Goal: Task Accomplishment & Management: Manage account settings

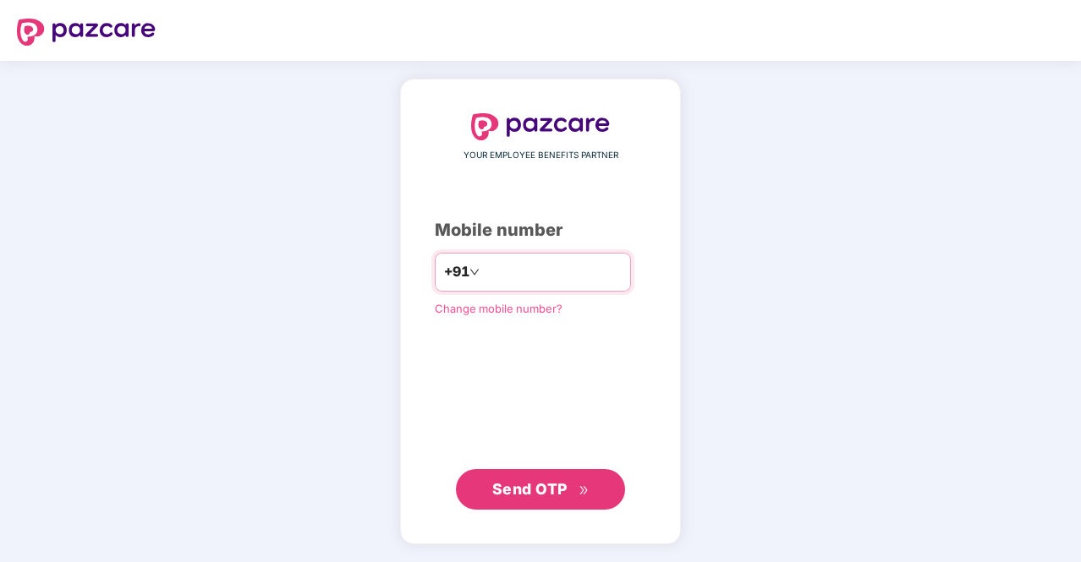
click at [514, 268] on input "number" at bounding box center [552, 272] width 139 height 27
type input "**********"
click at [549, 485] on span "Send OTP" at bounding box center [529, 489] width 75 height 18
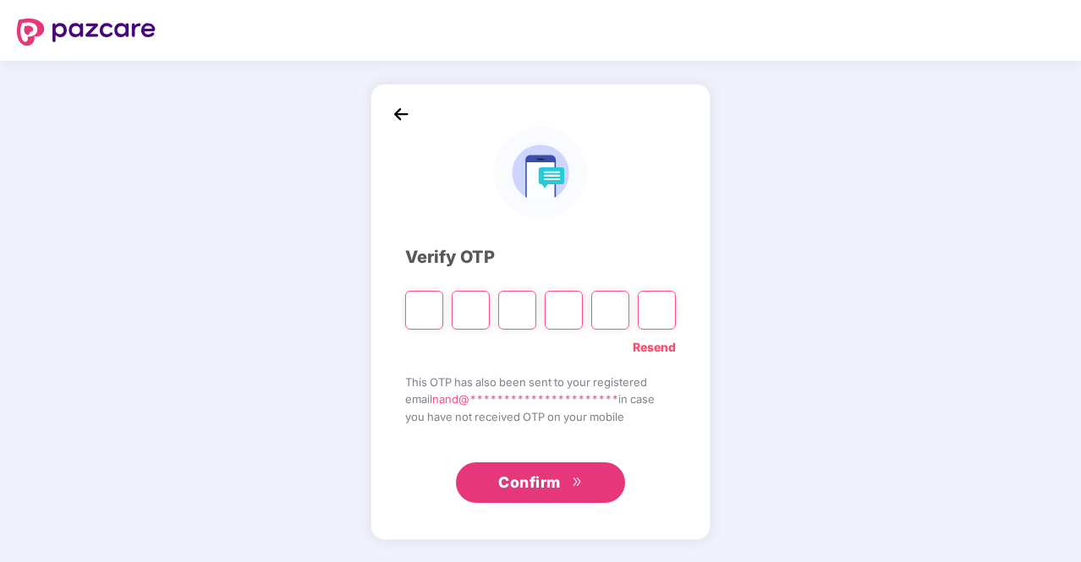
type input "*"
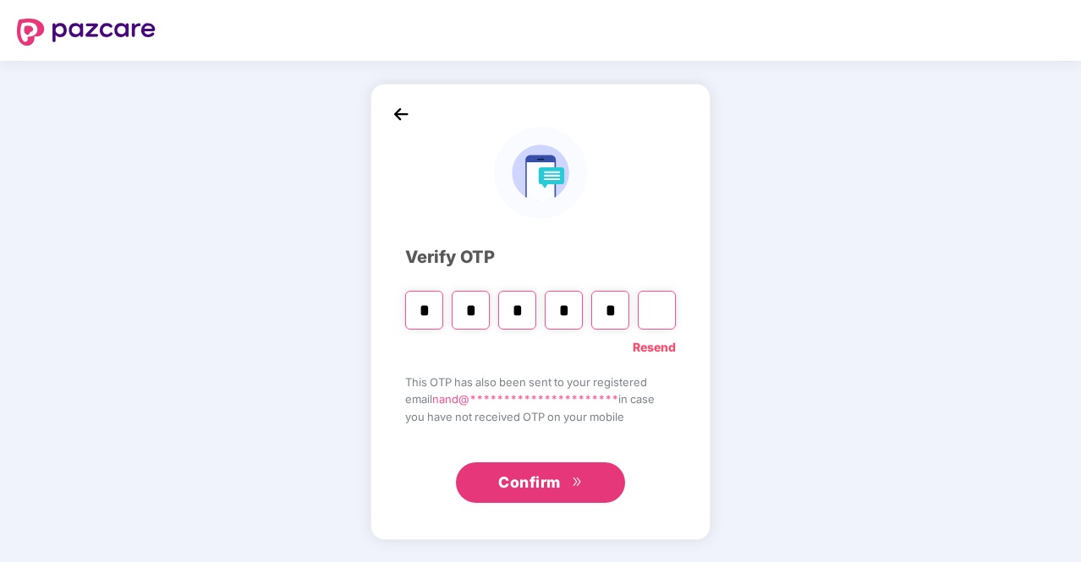
type input "*"
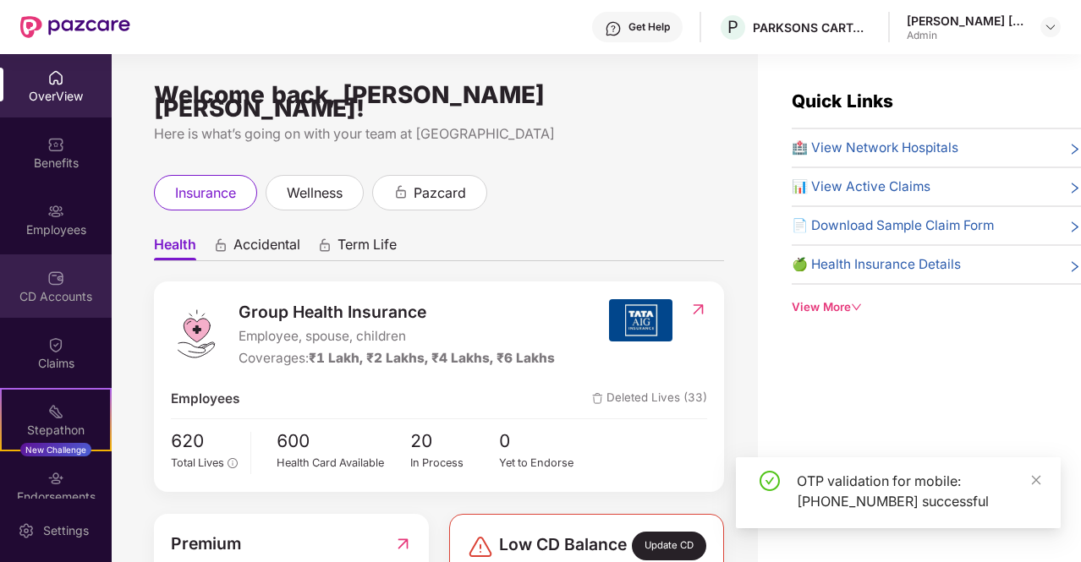
click at [47, 283] on img at bounding box center [55, 278] width 17 height 17
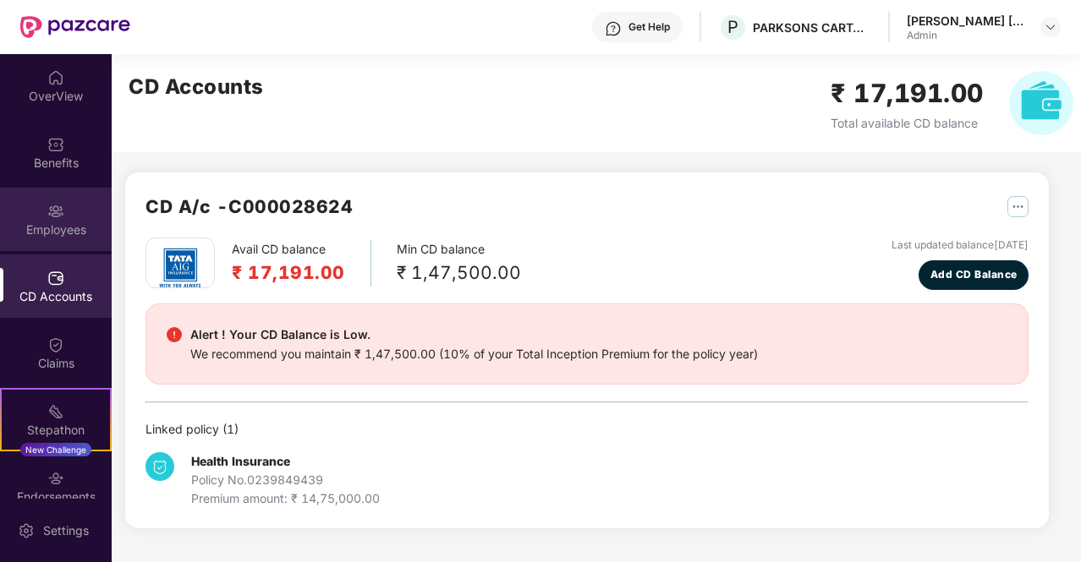
click at [56, 222] on div "Employees" at bounding box center [56, 230] width 112 height 17
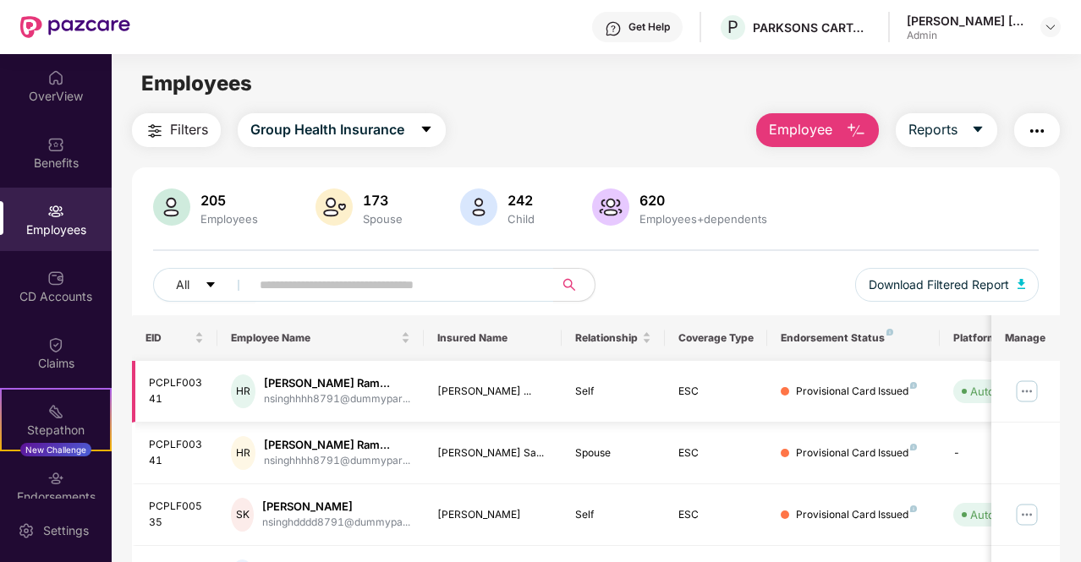
click at [1024, 387] on img at bounding box center [1026, 391] width 27 height 27
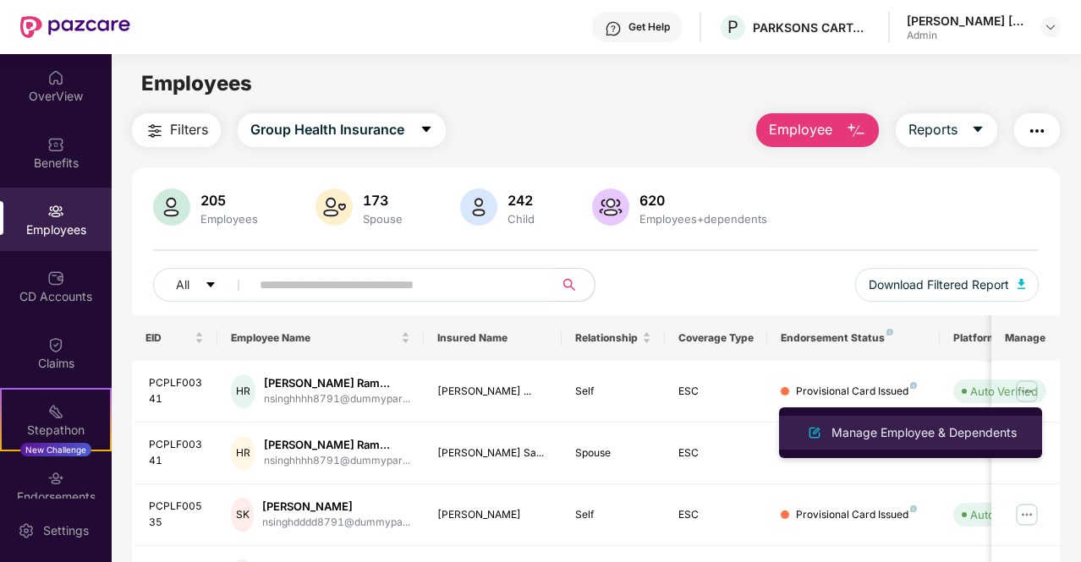
click at [940, 428] on div "Manage Employee & Dependents" at bounding box center [924, 433] width 192 height 19
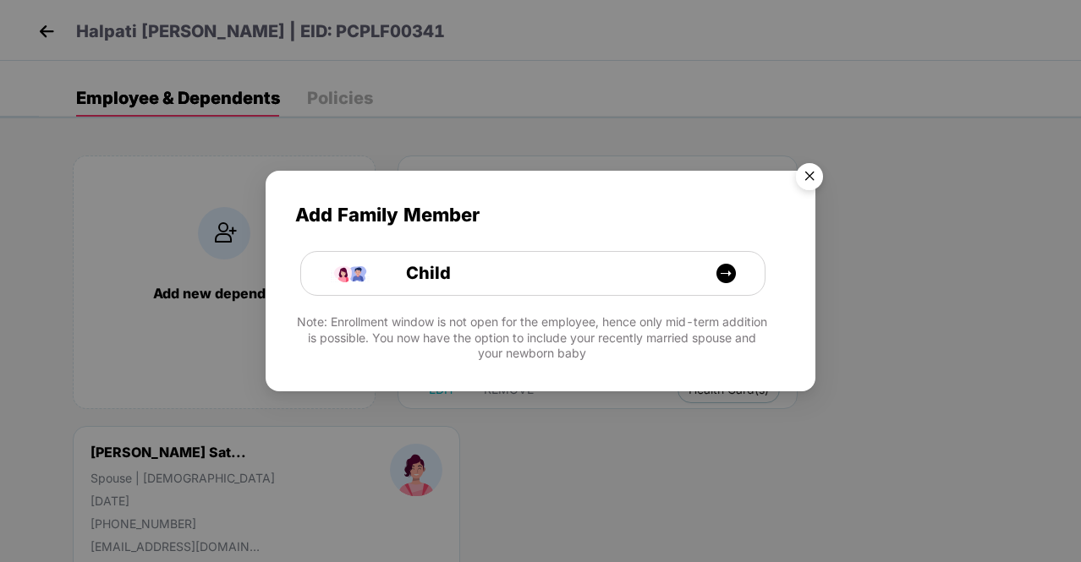
click at [808, 177] on img "Close" at bounding box center [809, 179] width 47 height 47
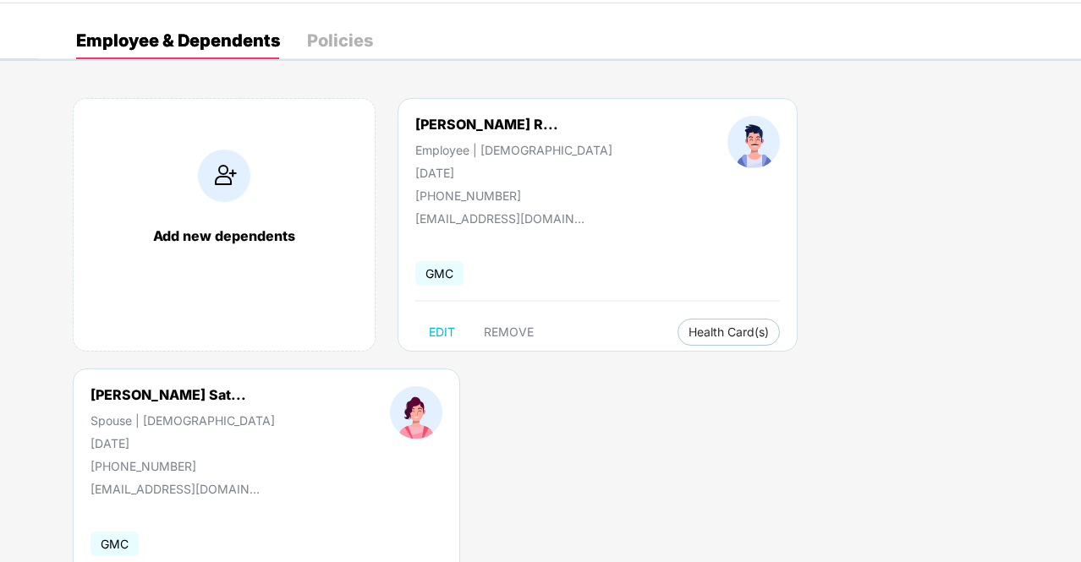
scroll to position [85, 0]
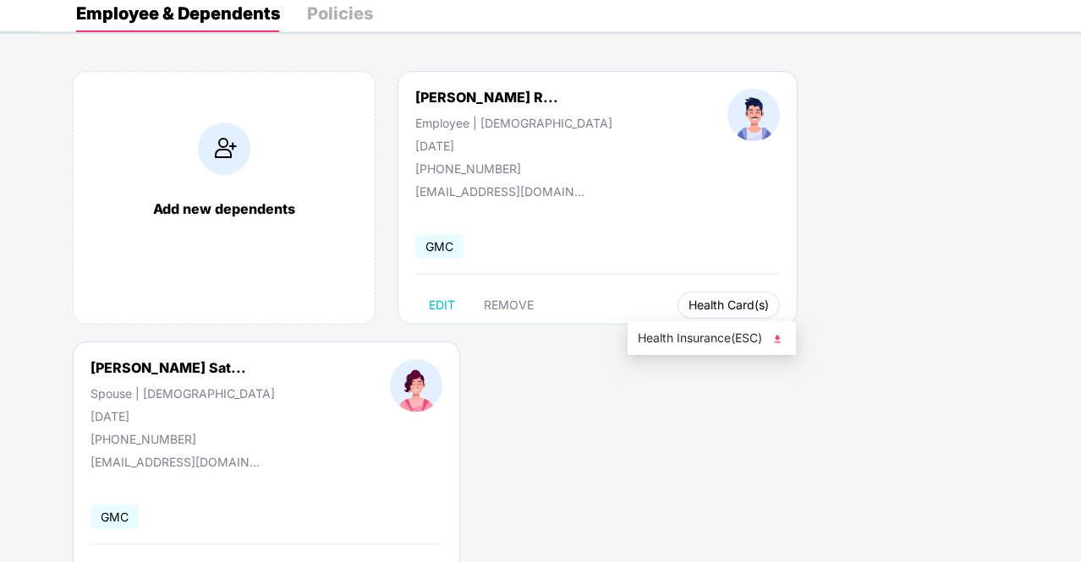
click at [688, 304] on span "Health Card(s)" at bounding box center [728, 305] width 80 height 8
click at [699, 347] on span "Health Insurance(ESC)" at bounding box center [712, 338] width 148 height 19
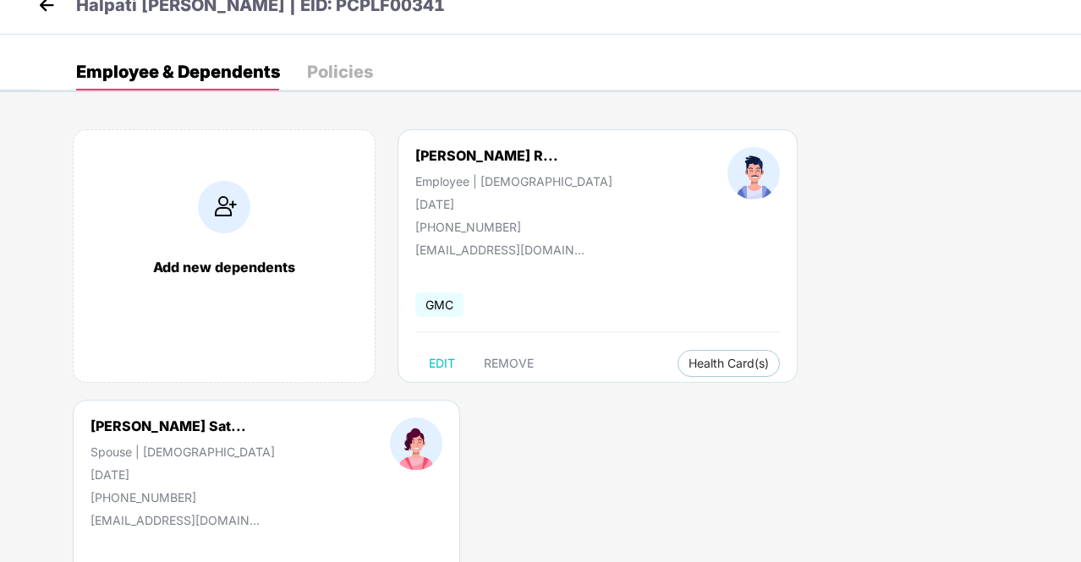
scroll to position [0, 0]
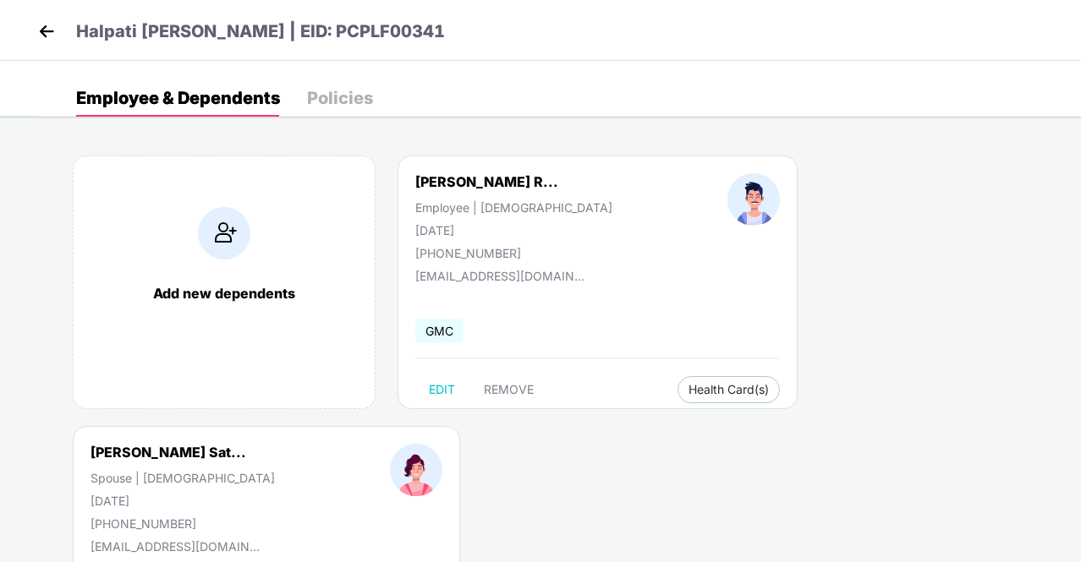
click at [47, 34] on img at bounding box center [46, 31] width 25 height 25
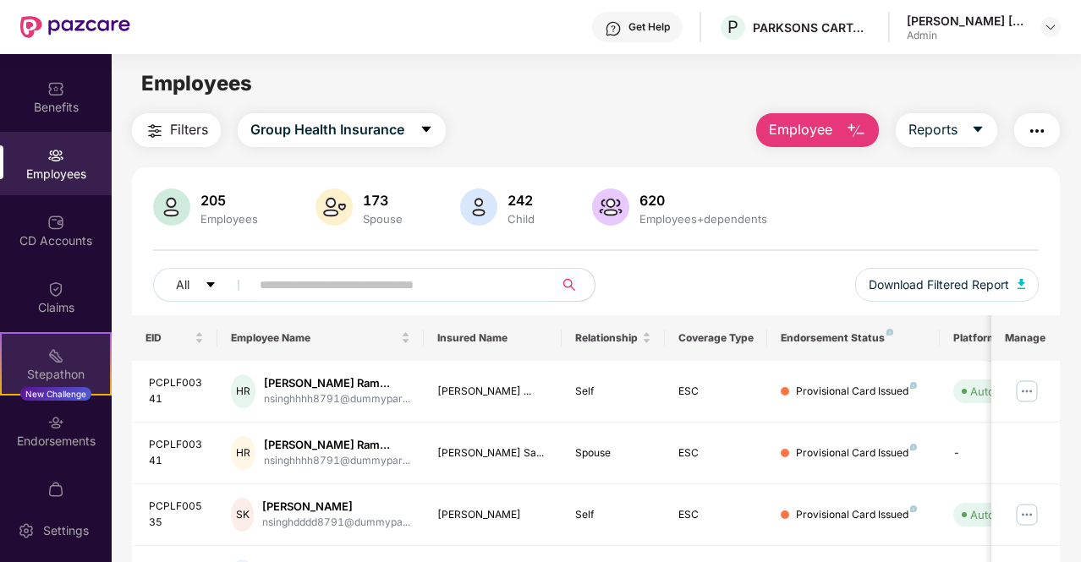
scroll to position [89, 0]
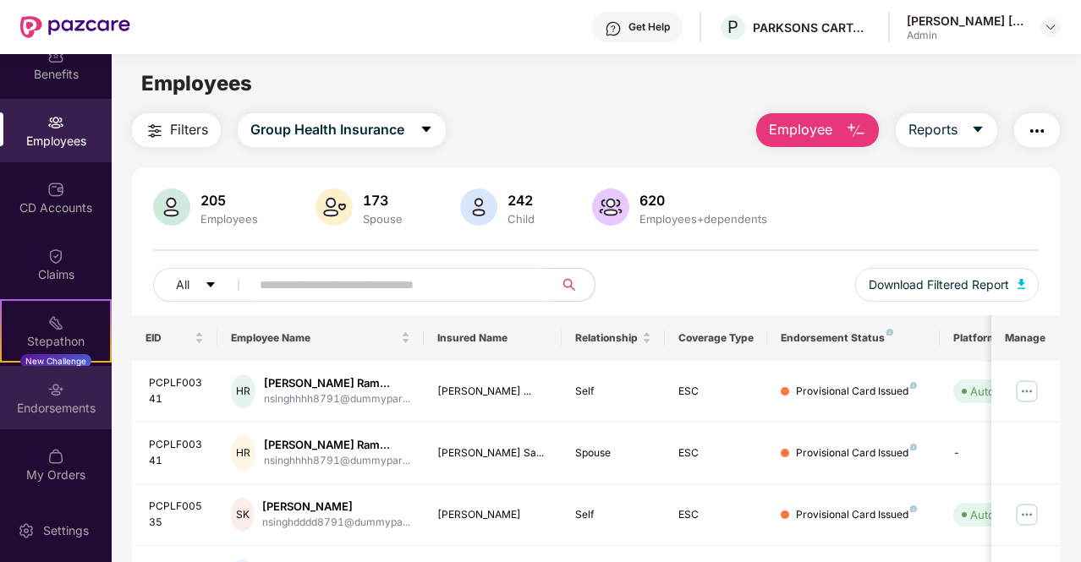
click at [64, 398] on div "Endorsements" at bounding box center [56, 397] width 112 height 63
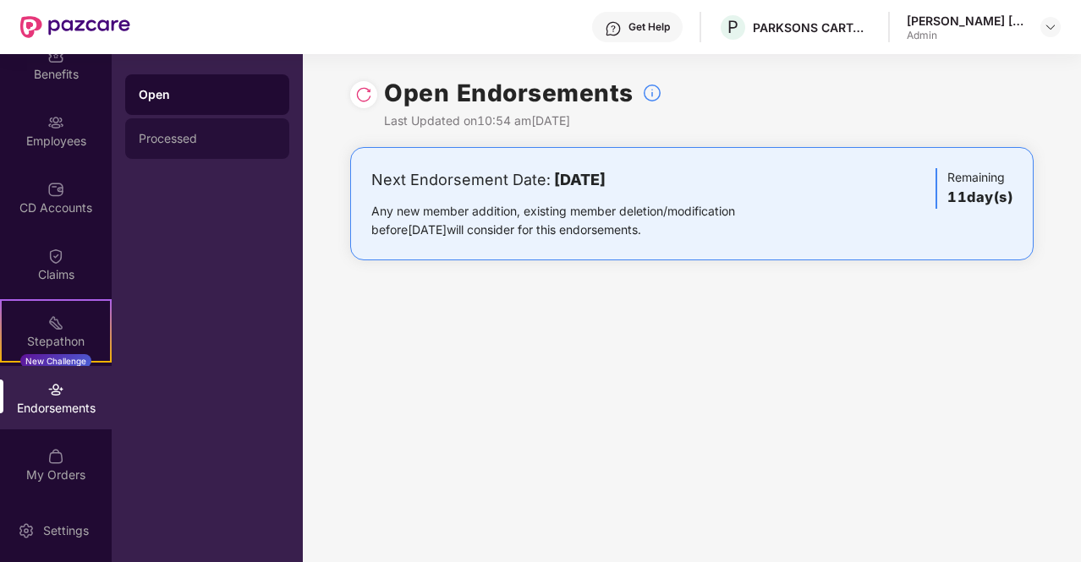
click at [194, 129] on div "Processed" at bounding box center [207, 138] width 164 height 41
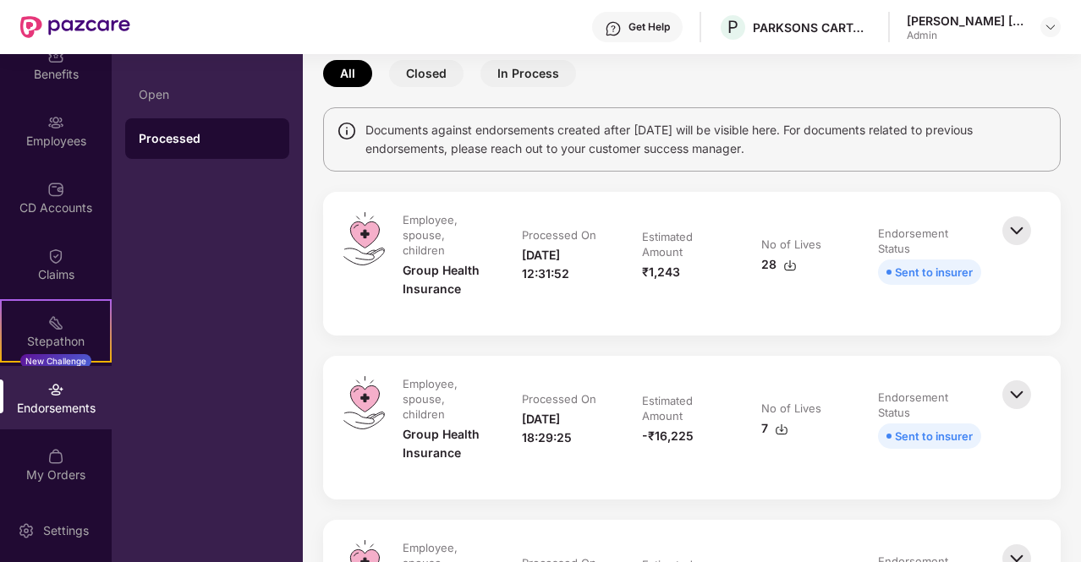
scroll to position [169, 0]
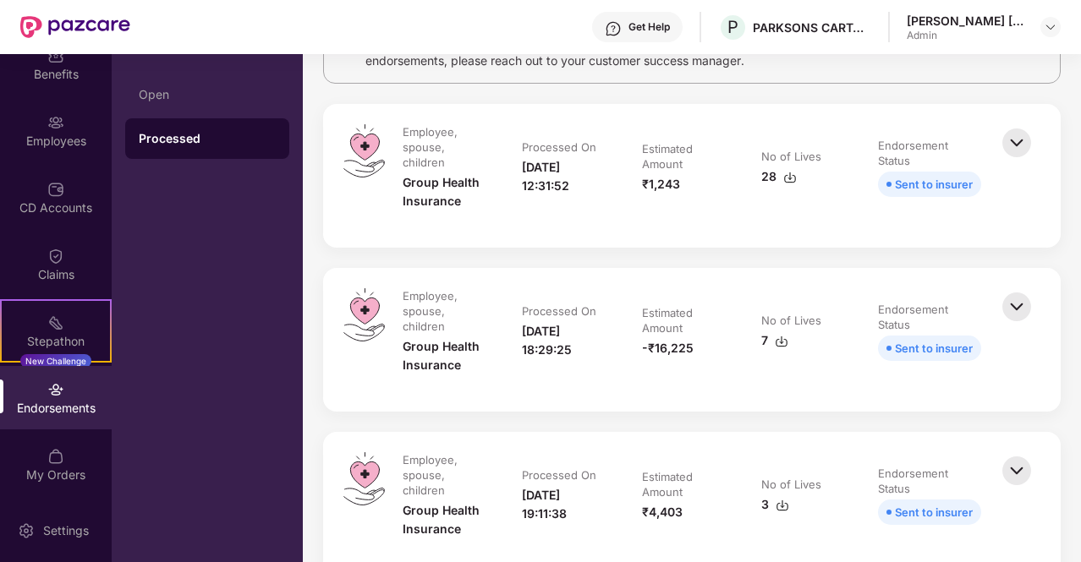
click at [1018, 137] on img at bounding box center [1016, 142] width 37 height 37
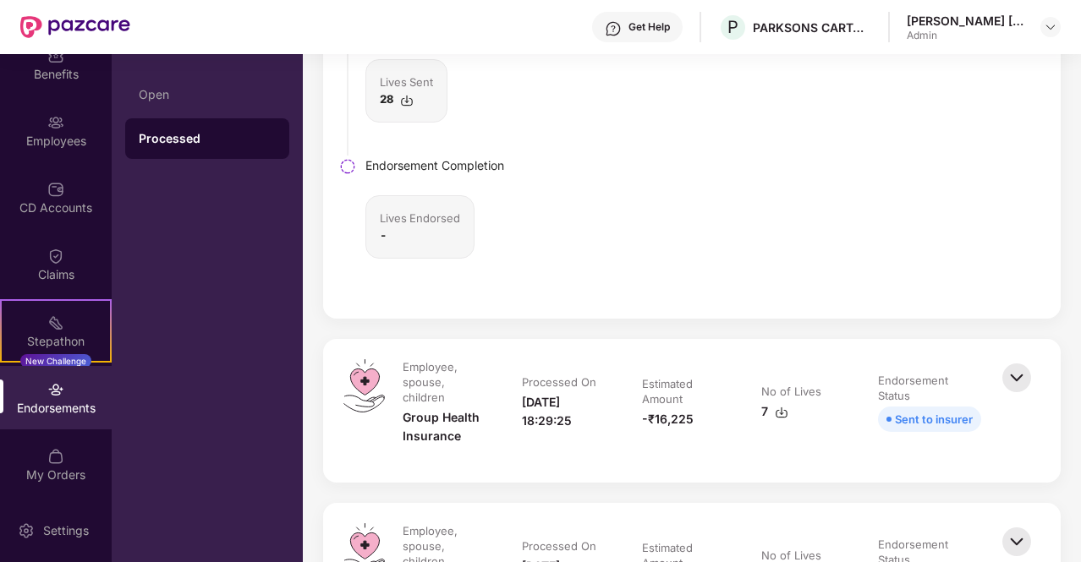
scroll to position [677, 0]
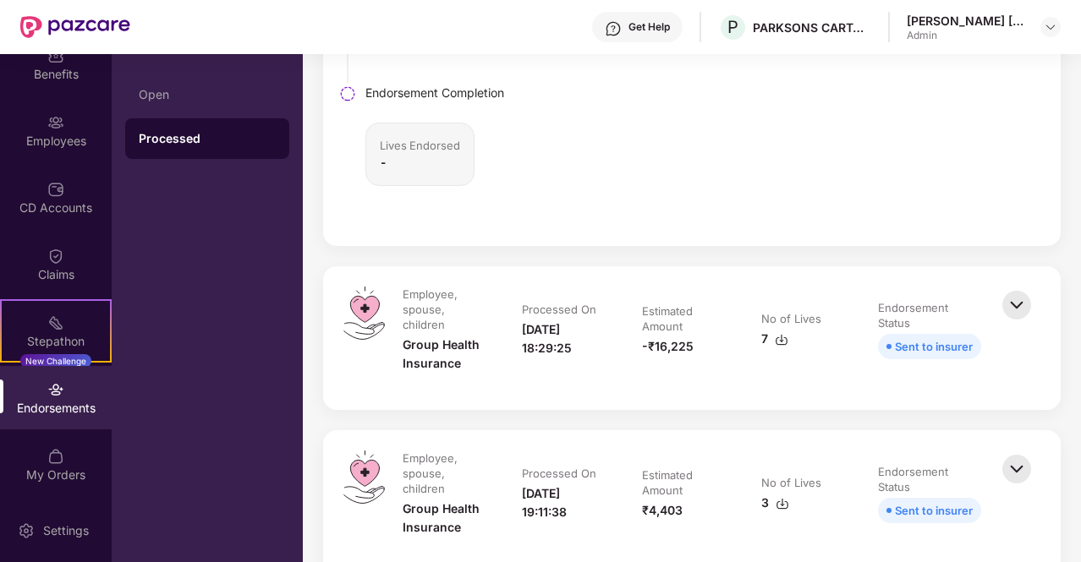
click at [1011, 307] on img at bounding box center [1016, 305] width 37 height 37
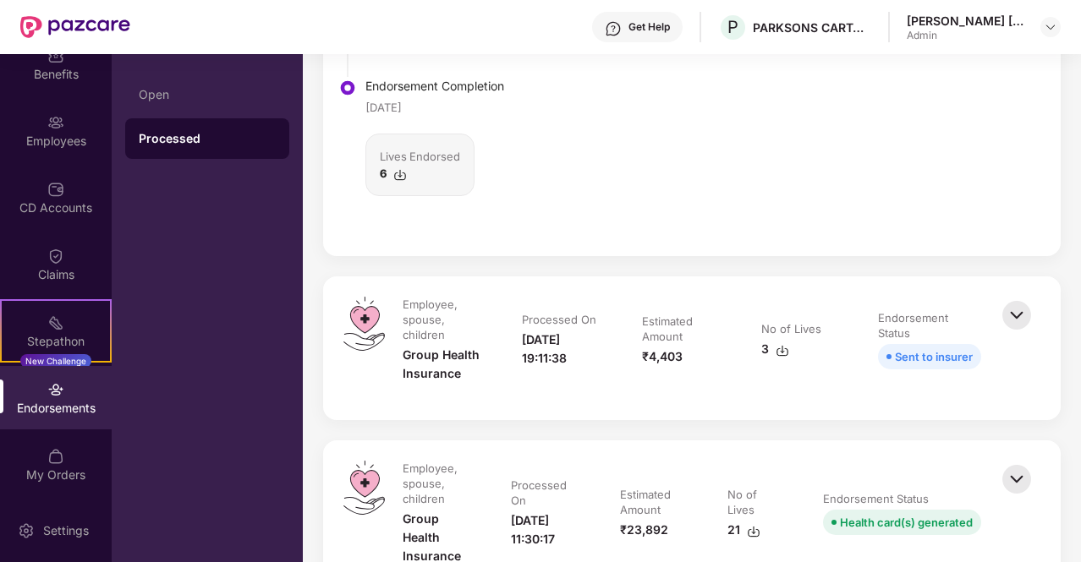
scroll to position [1015, 0]
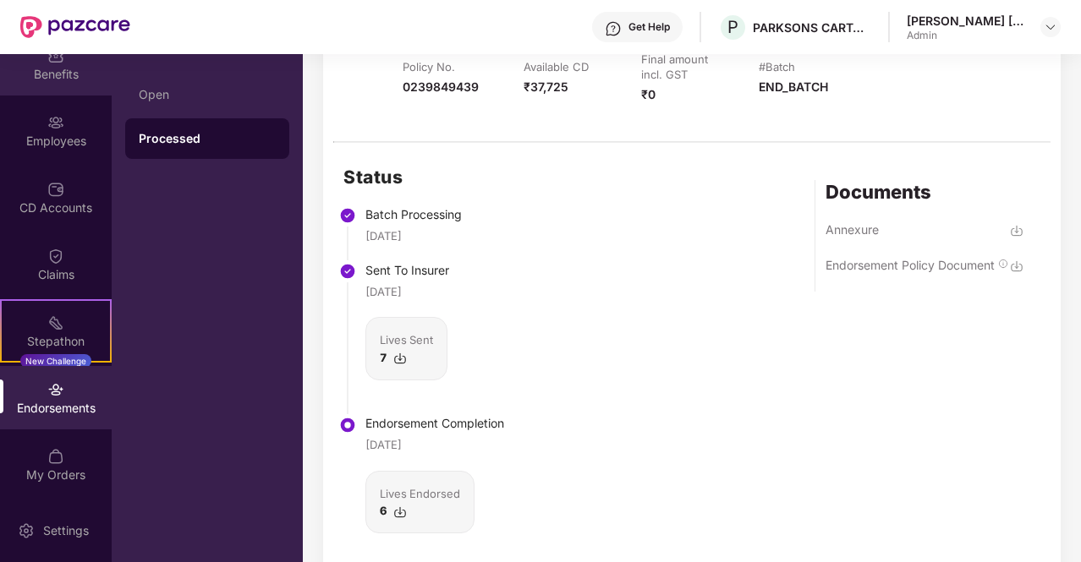
click at [46, 78] on div "Benefits" at bounding box center [56, 74] width 112 height 17
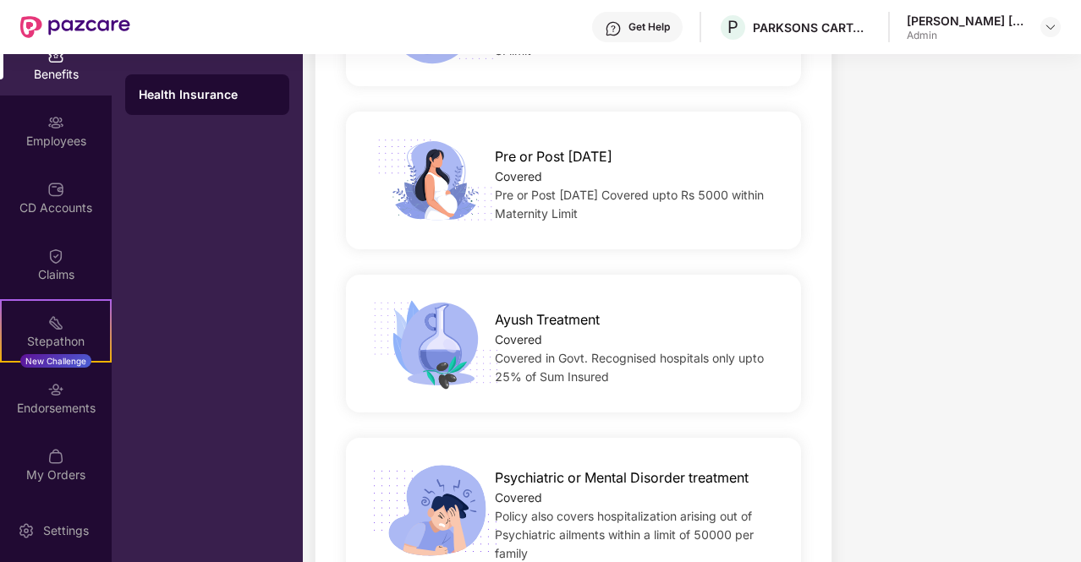
scroll to position [2791, 0]
